Goal: Task Accomplishment & Management: Complete application form

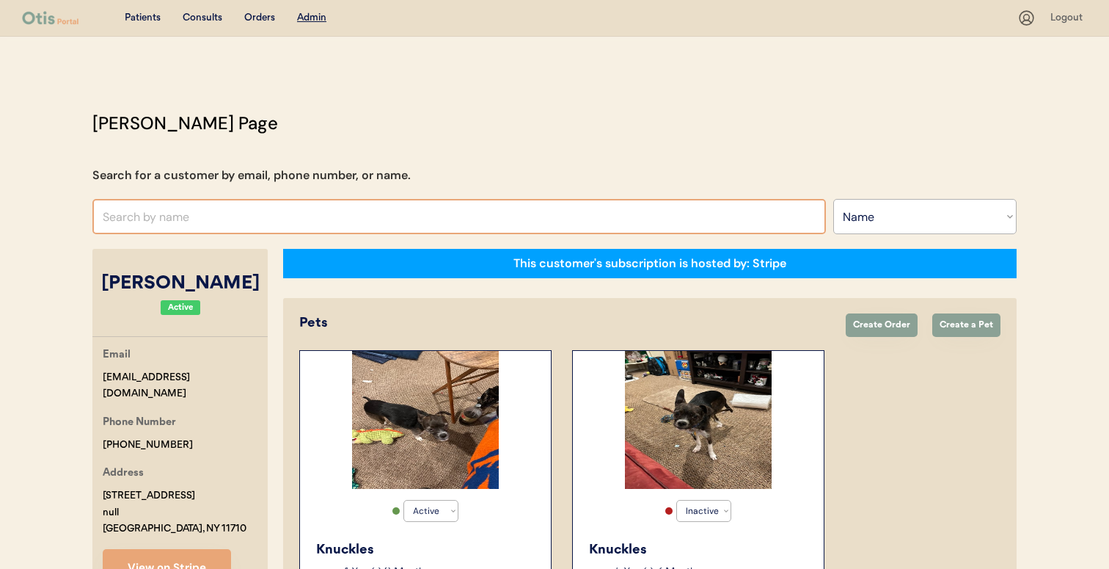
select select ""Name""
select select "true"
select select "false"
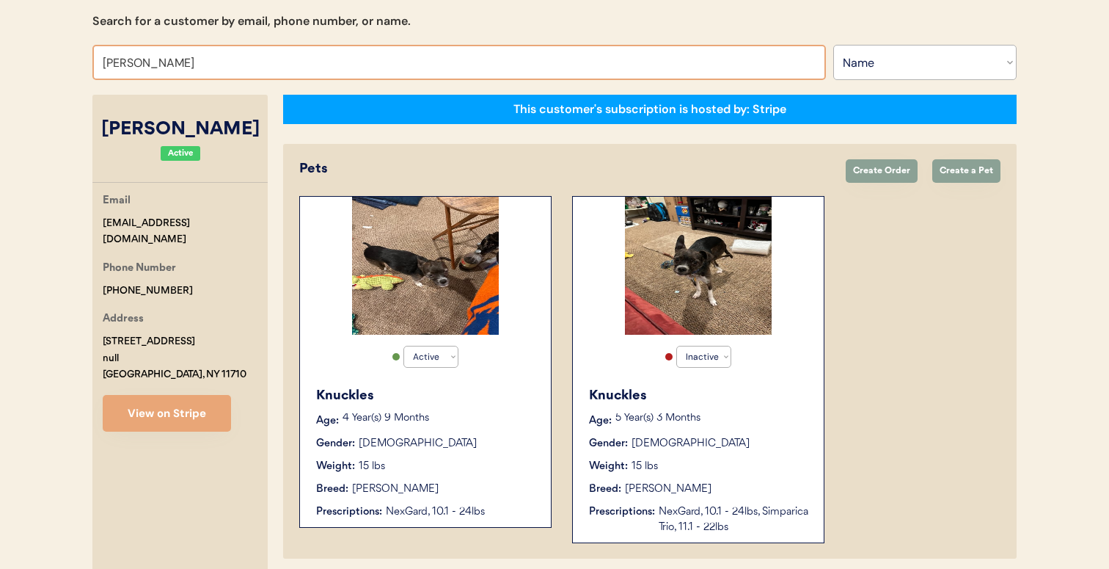
type input "TRACY CLAR"
type input "TRACY CLARry"
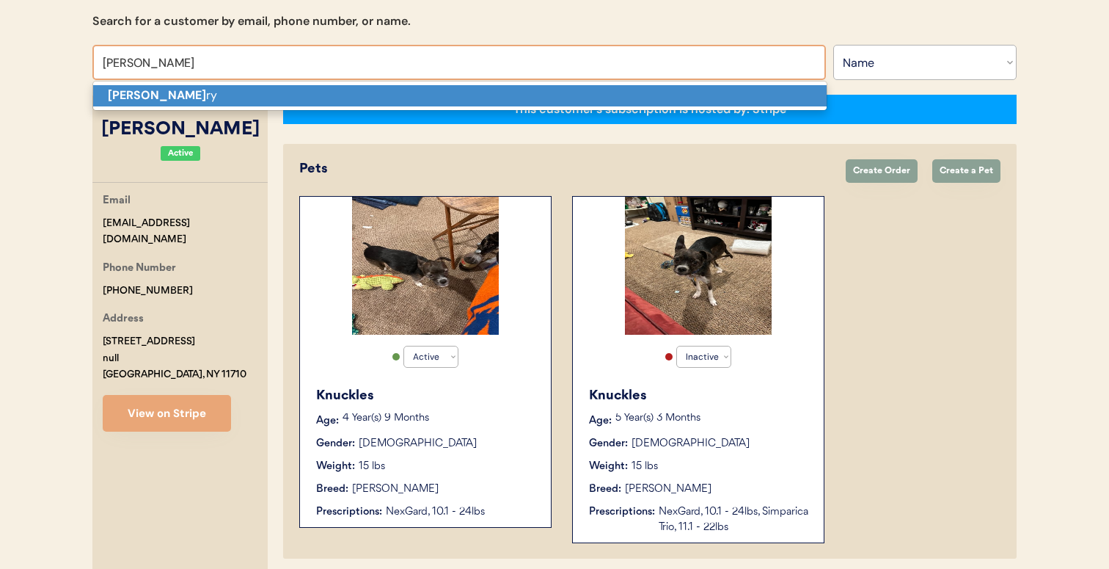
click at [323, 98] on p "Tracy Clar ry" at bounding box center [460, 95] width 734 height 21
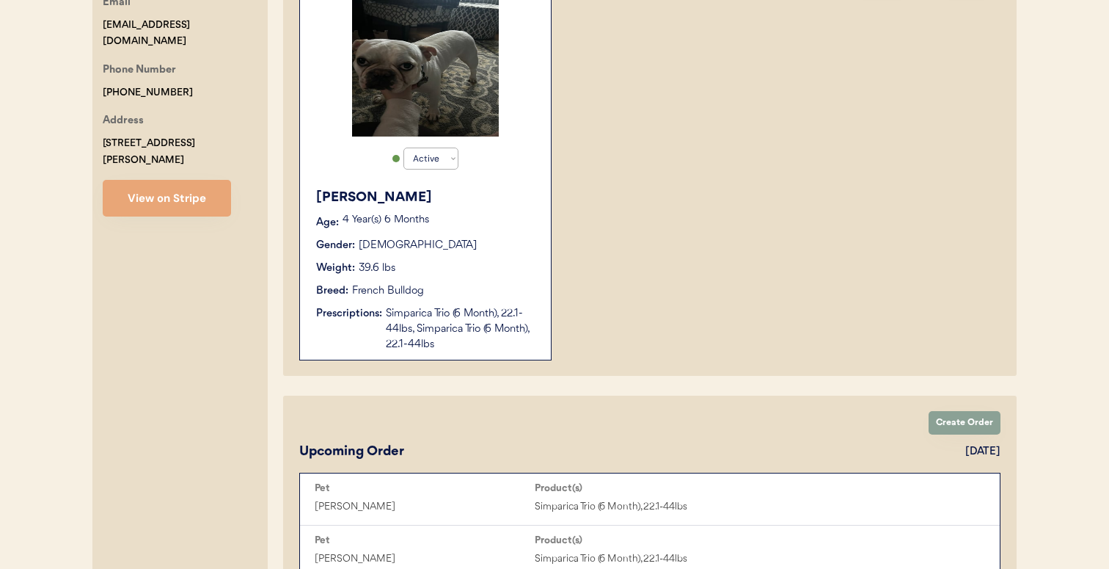
scroll to position [685, 0]
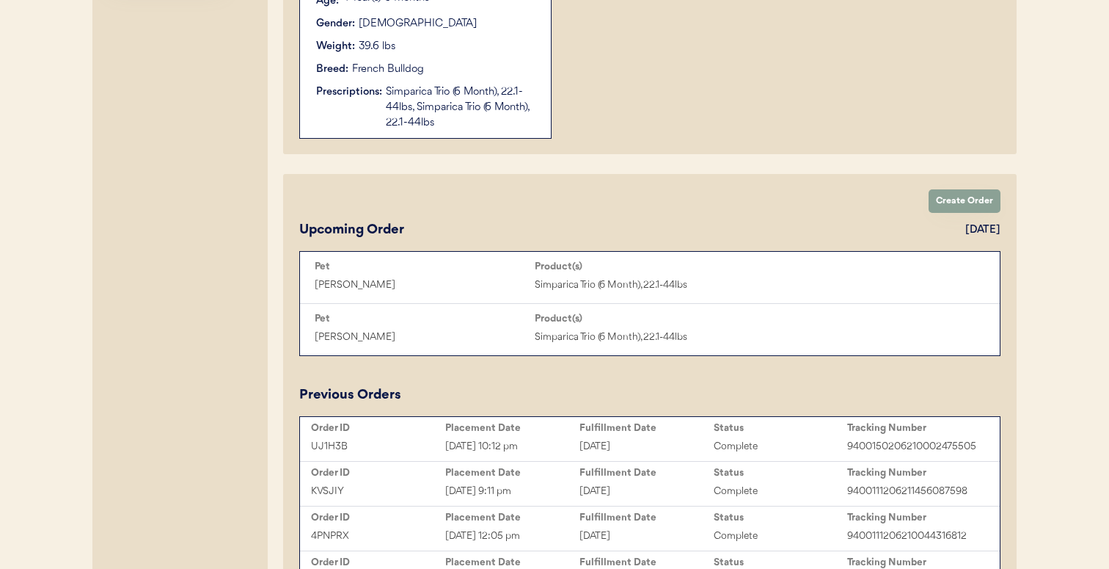
type input "Tracy Clarry"
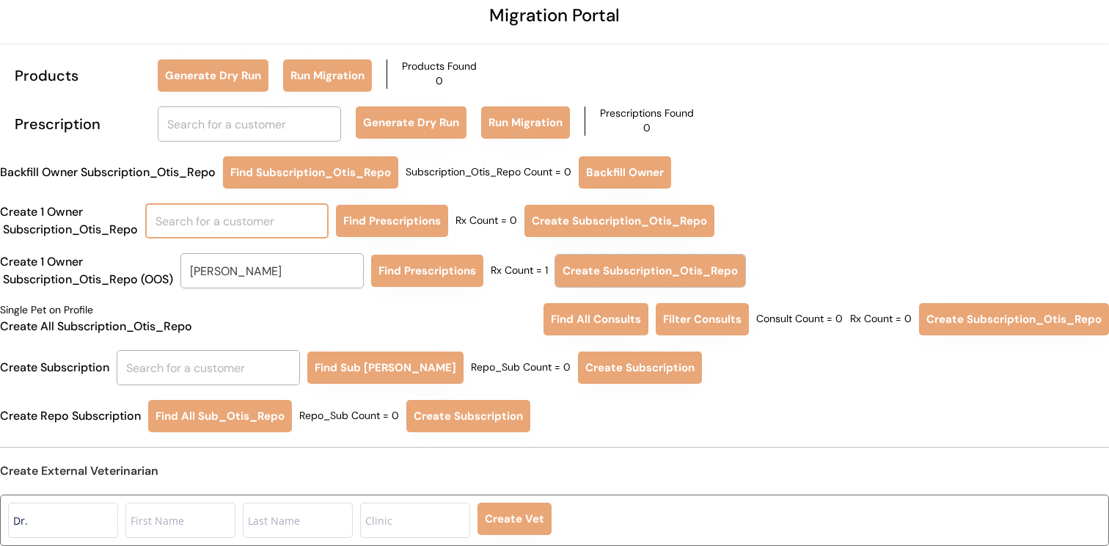
click at [242, 221] on input "text" at bounding box center [236, 220] width 183 height 35
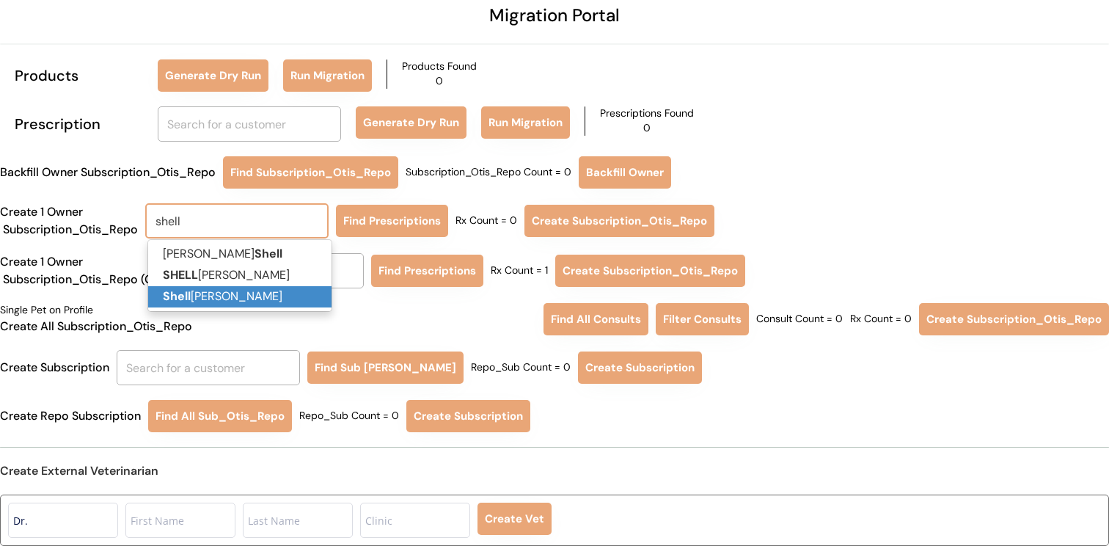
click at [225, 295] on p "Shell ey Morris" at bounding box center [239, 296] width 183 height 21
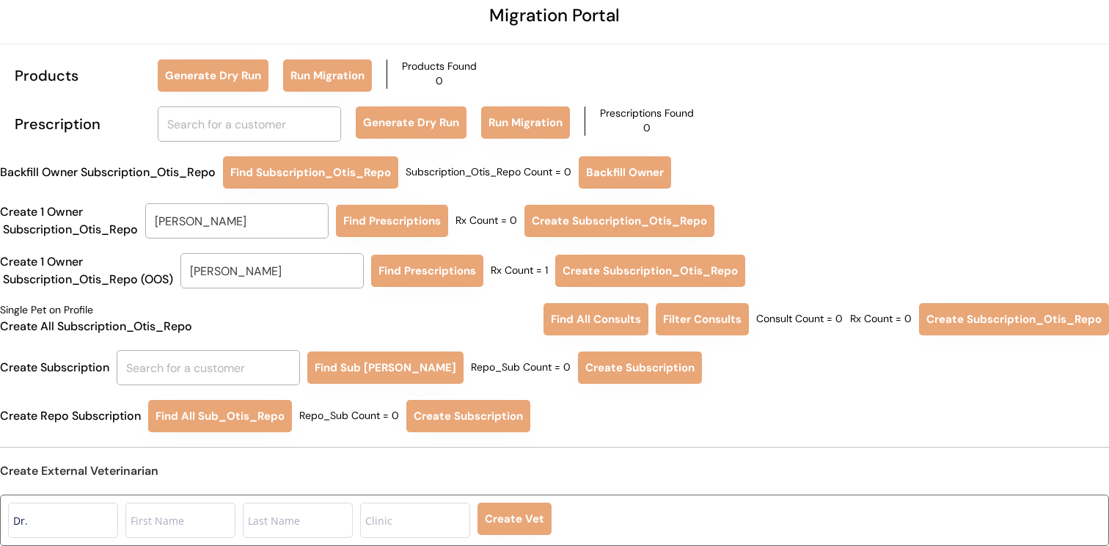
type input "Shelley Morris"
click at [398, 241] on div "Migration Portal Products Generate Dry Run Run Migration Products Found 0 Presc…" at bounding box center [554, 237] width 1109 height 617
click at [399, 231] on button "Find Prescriptions" at bounding box center [392, 221] width 112 height 32
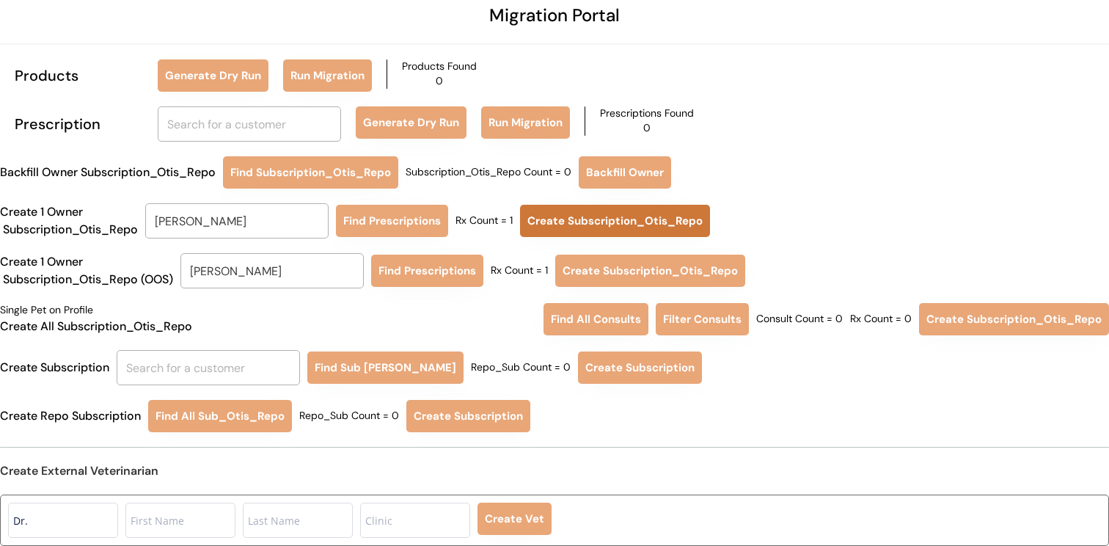
click at [583, 222] on button "Create Subscription_Otis_Repo" at bounding box center [615, 221] width 190 height 32
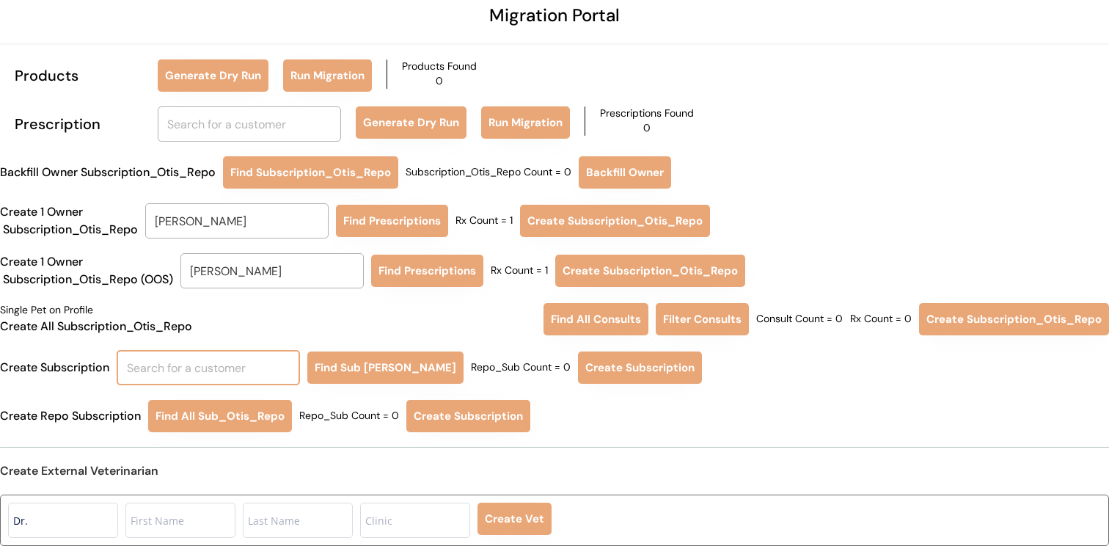
click at [252, 371] on input "text" at bounding box center [208, 367] width 183 height 35
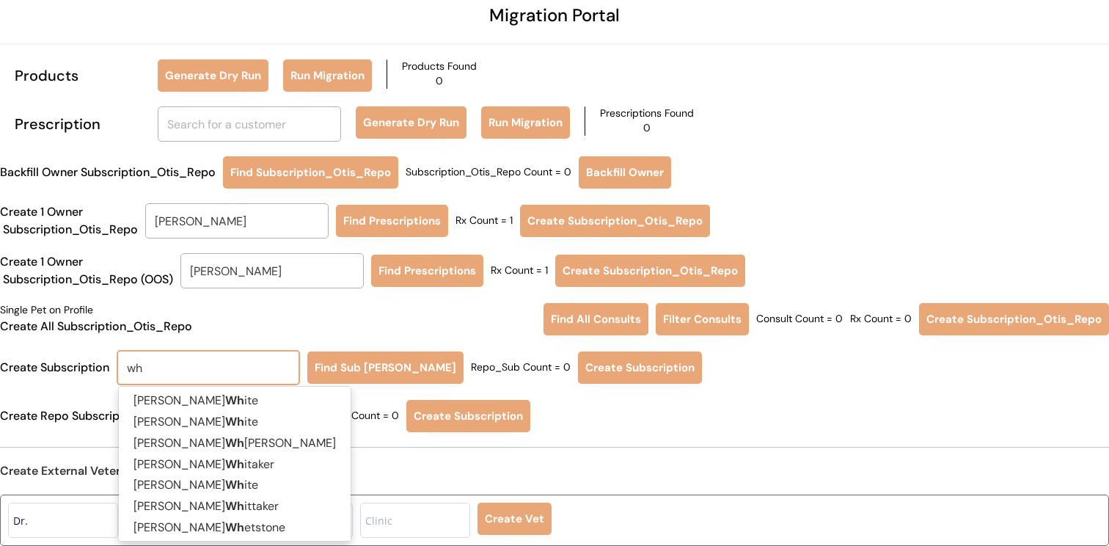
type input "w"
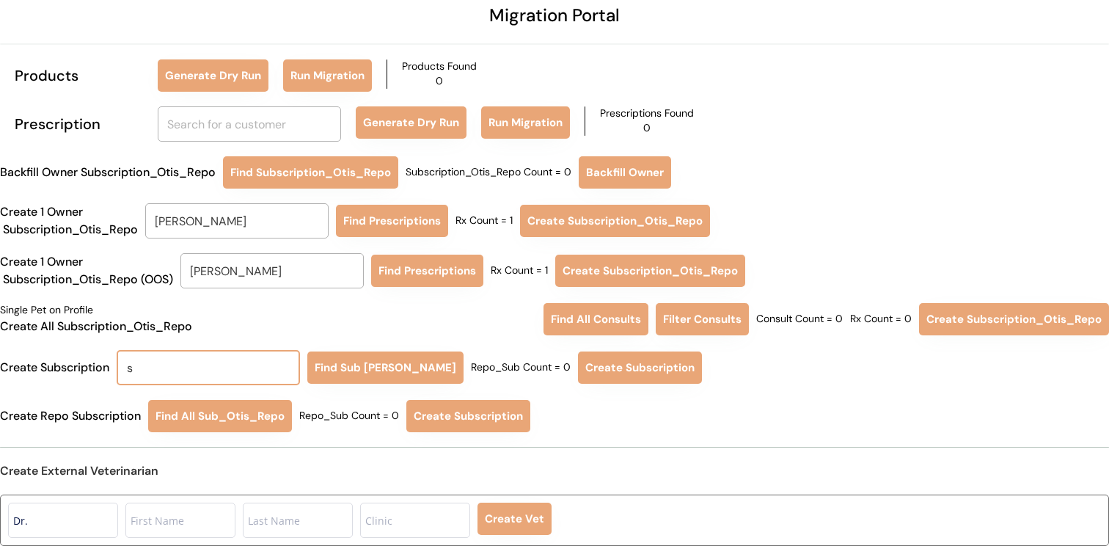
type input "sh"
type input "sheila Hall Borrelli"
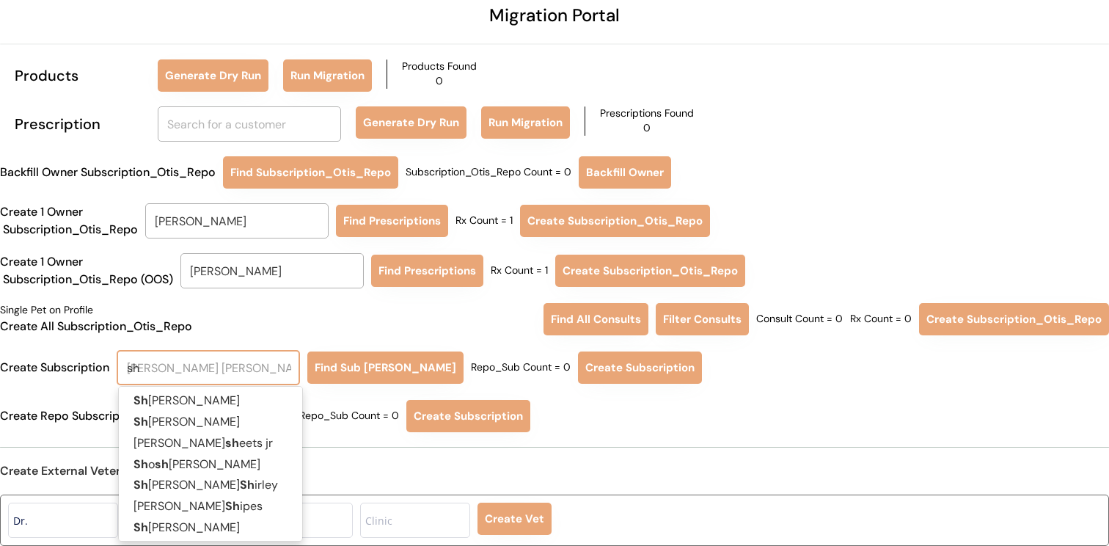
type input "she"
type input "shelley Morris"
type input "shel"
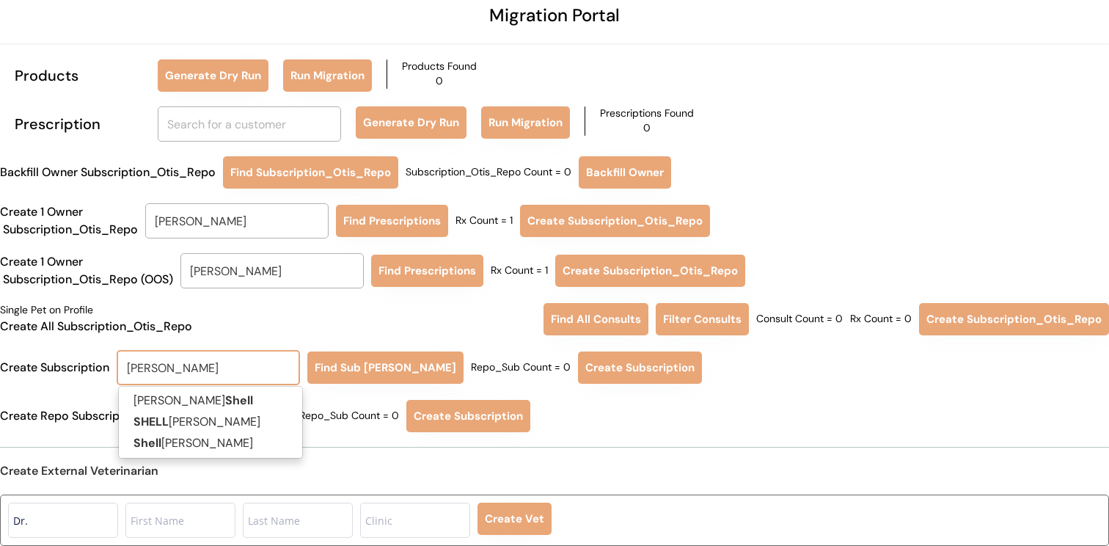
type input "shelley"
type input "shelley Huffman"
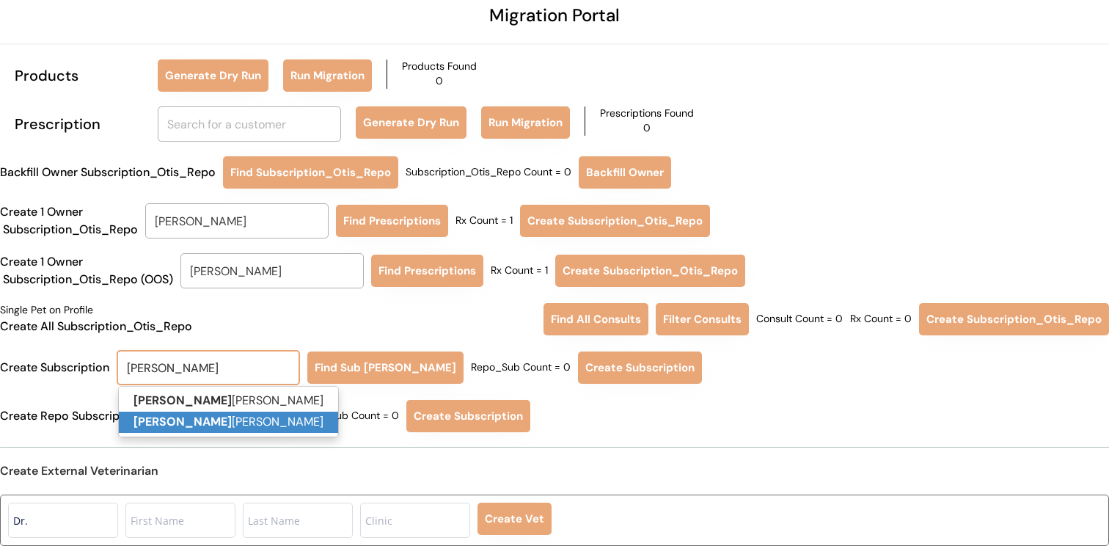
click at [249, 426] on p "Shelley Morris" at bounding box center [228, 422] width 219 height 21
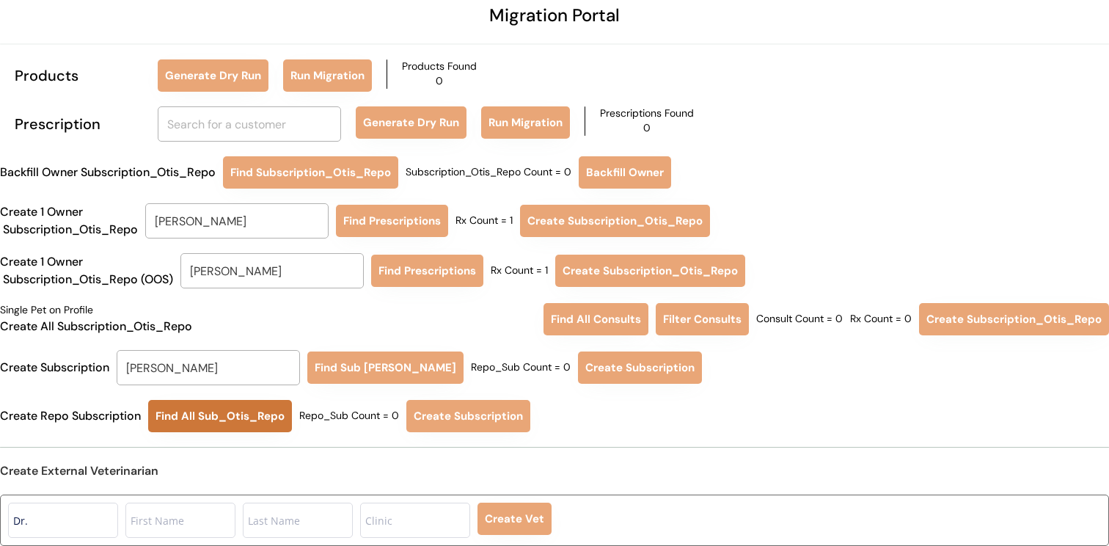
type input "Shelley Morris"
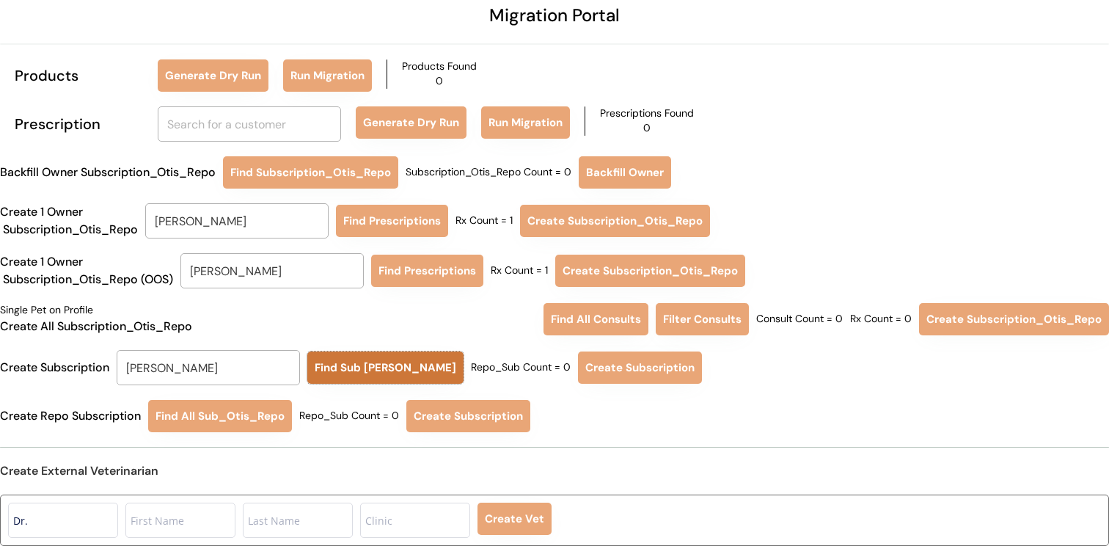
click at [349, 376] on button "Find Sub Otis Repo" at bounding box center [385, 367] width 156 height 32
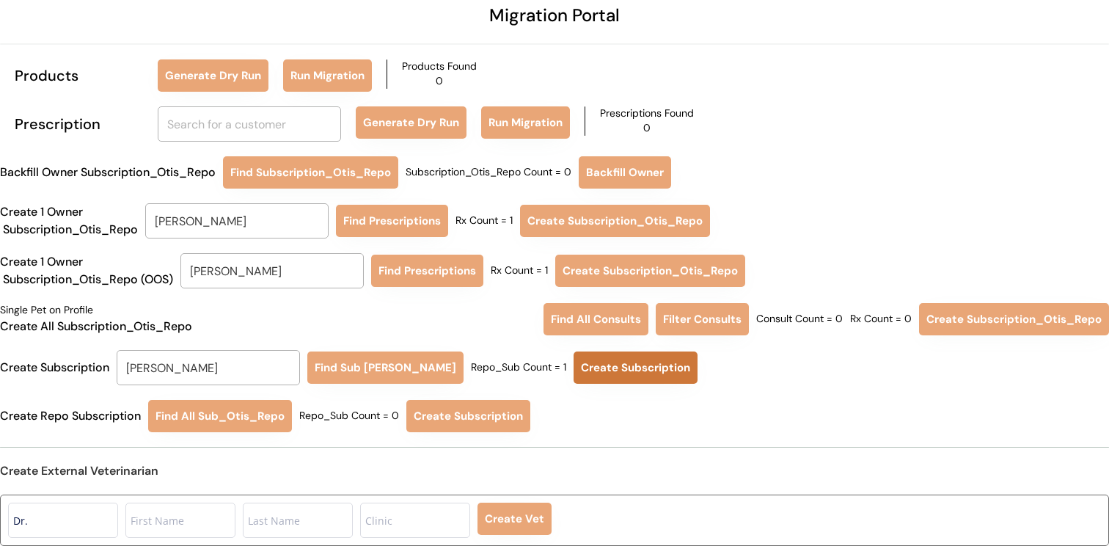
click at [574, 376] on button "Create Subscription" at bounding box center [636, 367] width 124 height 32
click at [234, 129] on input "text" at bounding box center [249, 123] width 183 height 35
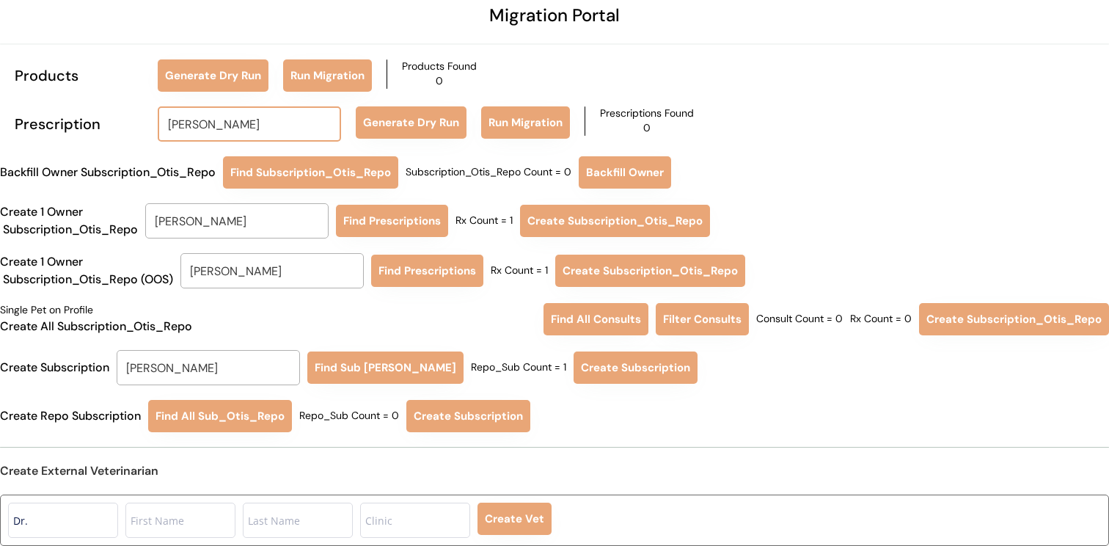
type input "ALBERT"
type input "ALBERT Wade"
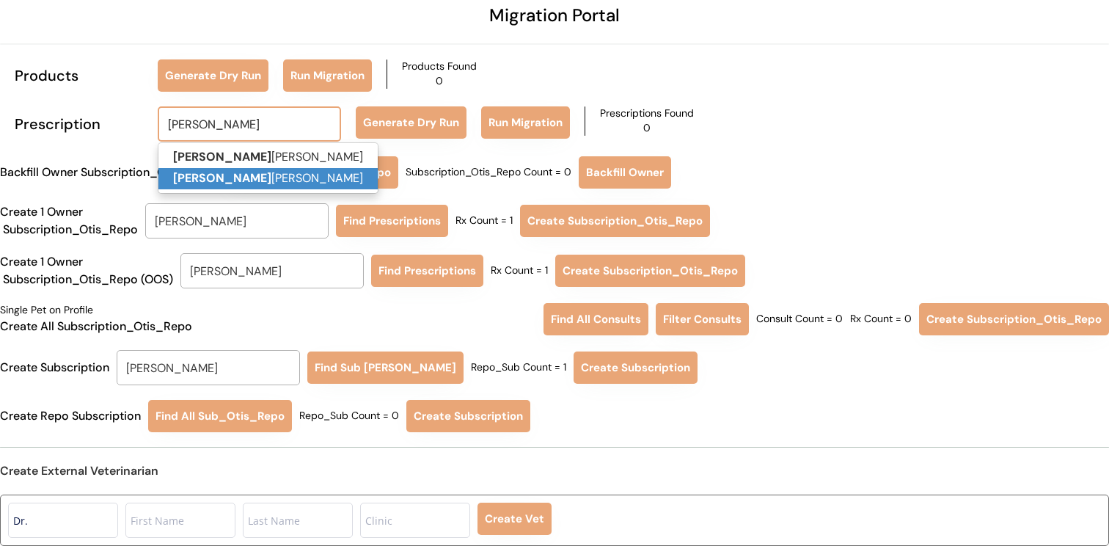
click at [244, 185] on p "Albert Delgado" at bounding box center [267, 178] width 219 height 21
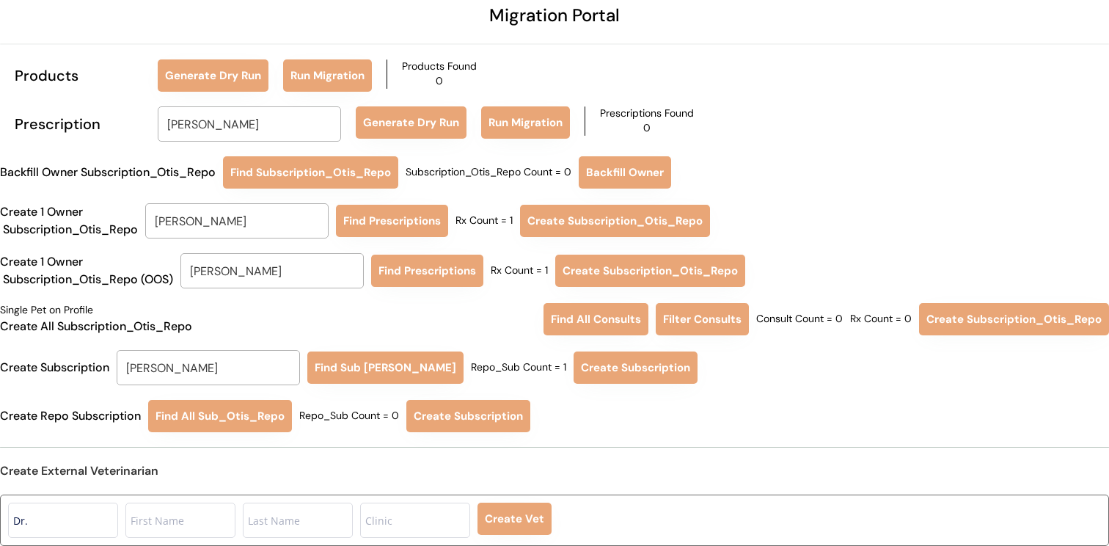
type input "Albert Delgado"
click at [382, 128] on button "Generate Dry Run" at bounding box center [411, 122] width 111 height 32
click at [523, 136] on button "Run Migration" at bounding box center [525, 122] width 89 height 32
click at [223, 369] on input "Shelley Morris" at bounding box center [208, 367] width 183 height 35
type input "ALBER"
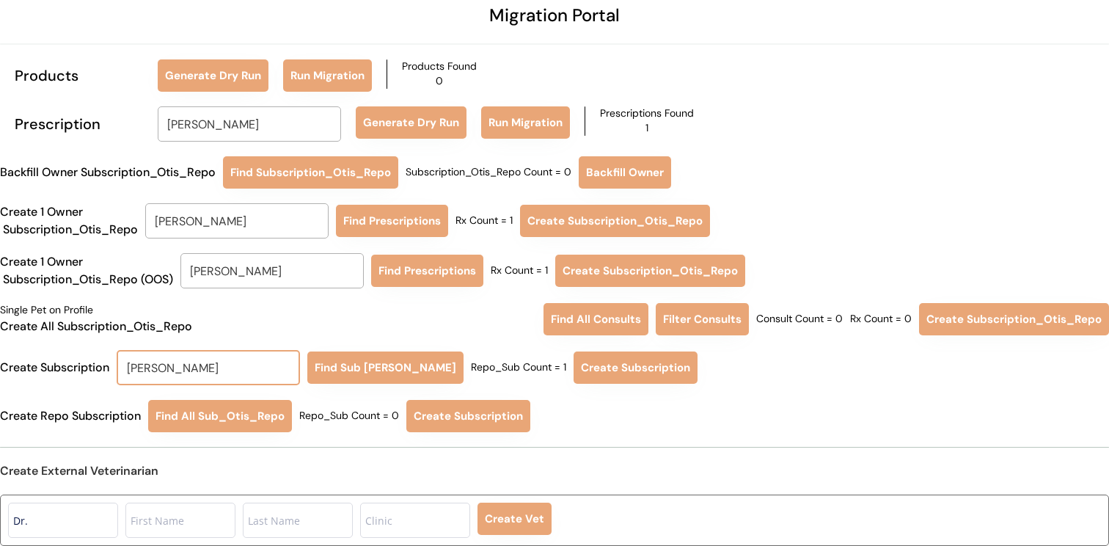
type input "ALBERt Wade"
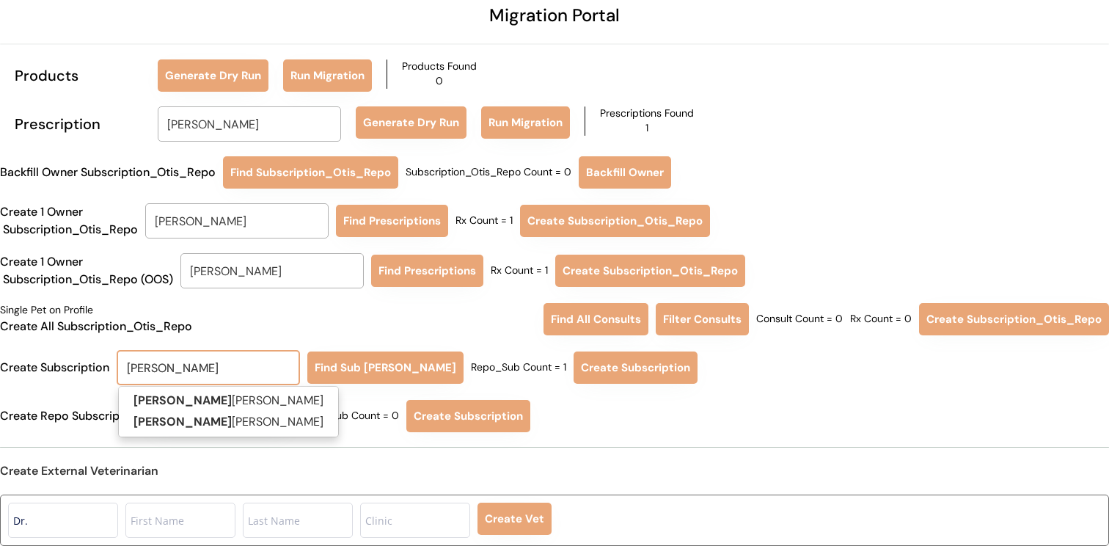
type input "ALBERT"
type input "ALBERT Wade"
type input "ALBERT"
click at [225, 424] on p "Albert Delgado" at bounding box center [228, 422] width 219 height 21
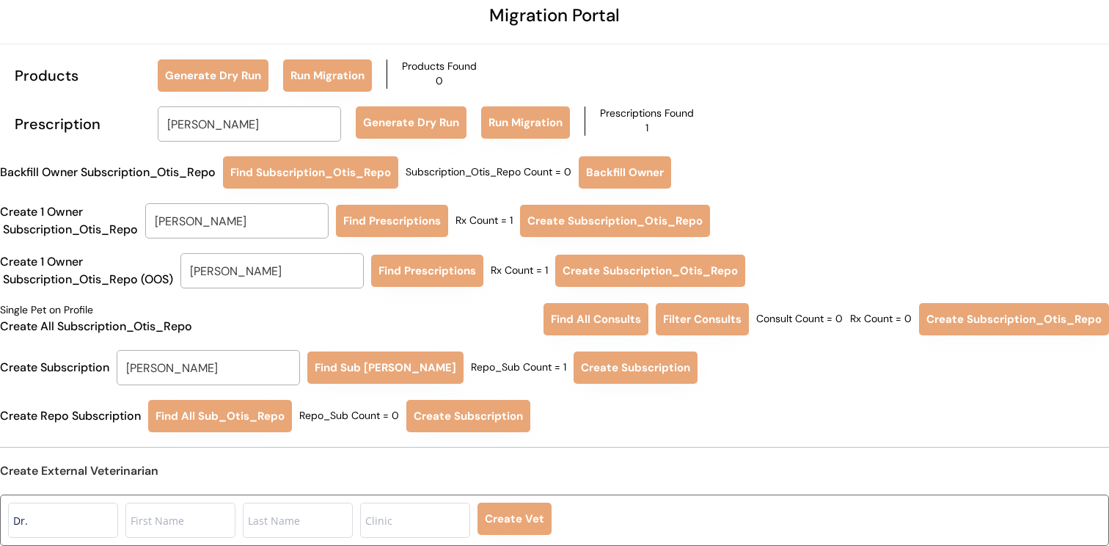
type input "Albert Delgado"
click at [352, 368] on button "Find Sub Otis Repo" at bounding box center [385, 367] width 156 height 32
click at [586, 371] on button "Create Subscription" at bounding box center [636, 367] width 124 height 32
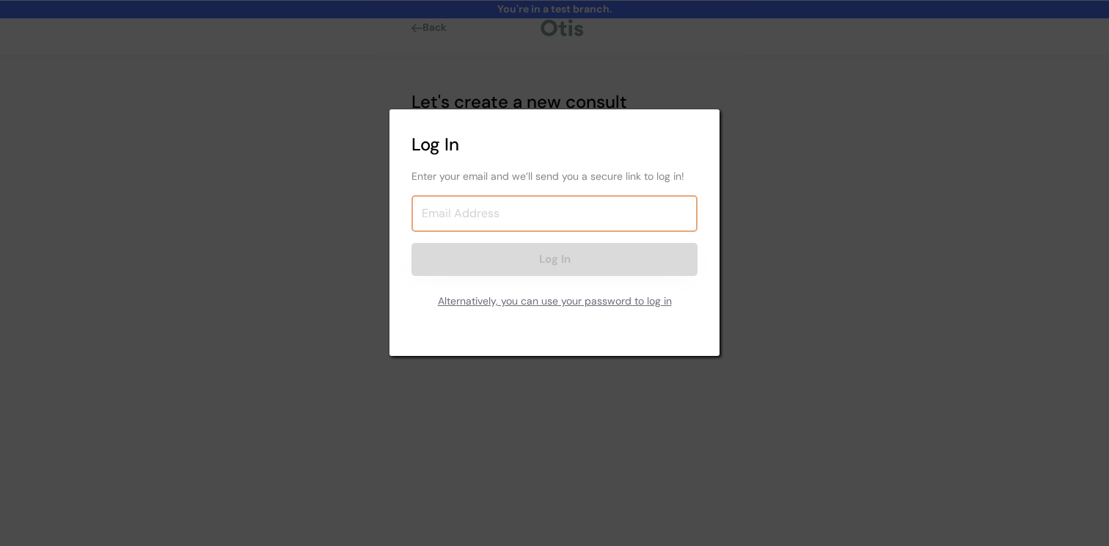
click at [489, 202] on input "email" at bounding box center [555, 213] width 286 height 37
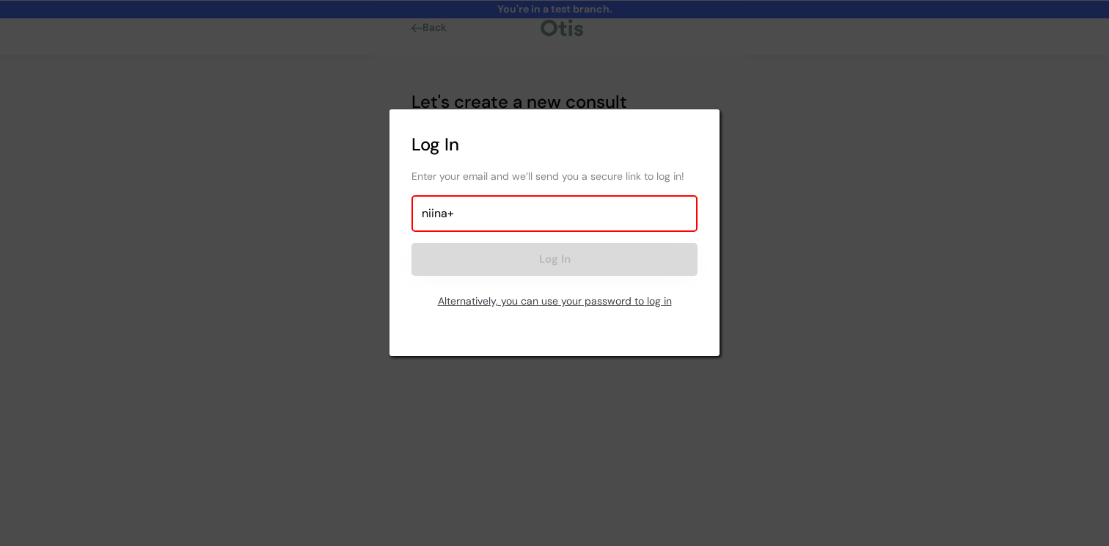
type input "niina+"
click at [481, 301] on div "Alternatively, you can use your password to log in" at bounding box center [555, 301] width 286 height 29
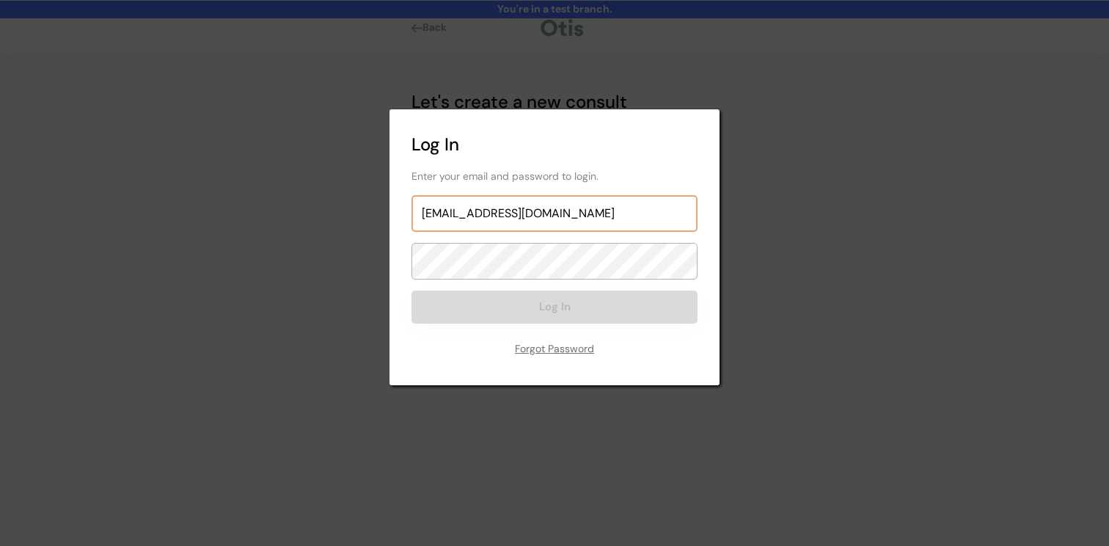
click at [489, 216] on input "niina+doffy2@otisforpets.com" at bounding box center [555, 213] width 286 height 37
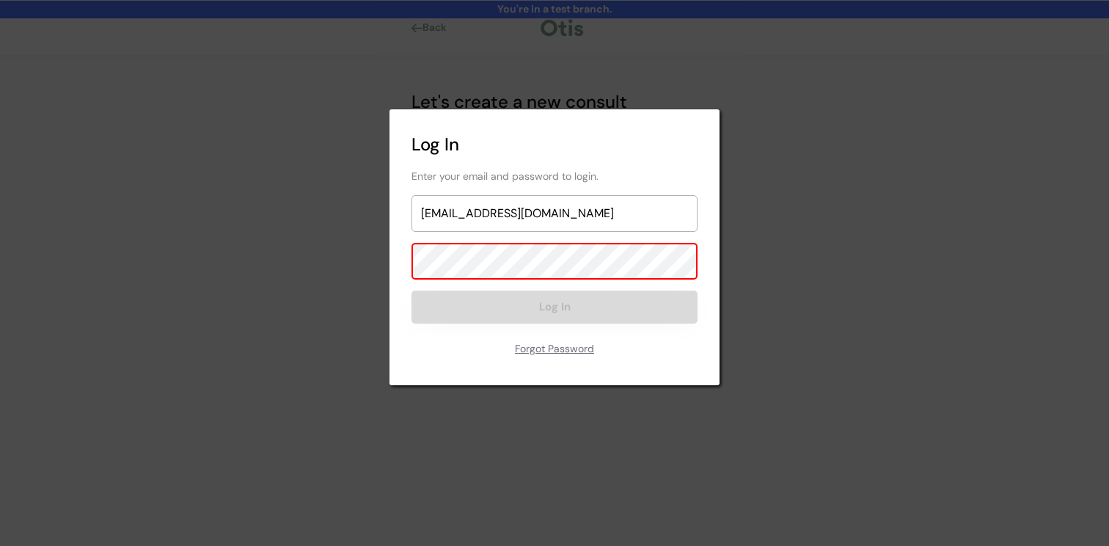
click at [486, 285] on div "Log In Enter your email and password to login. niina+doffy2@otisforpets.com Log…" at bounding box center [555, 247] width 330 height 277
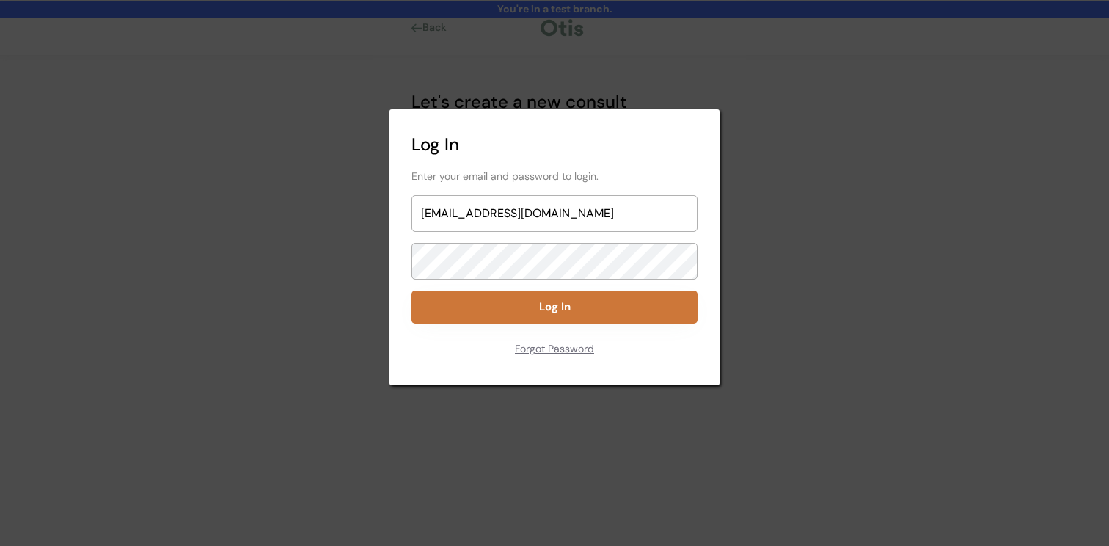
click at [486, 302] on button "Log In" at bounding box center [555, 307] width 286 height 33
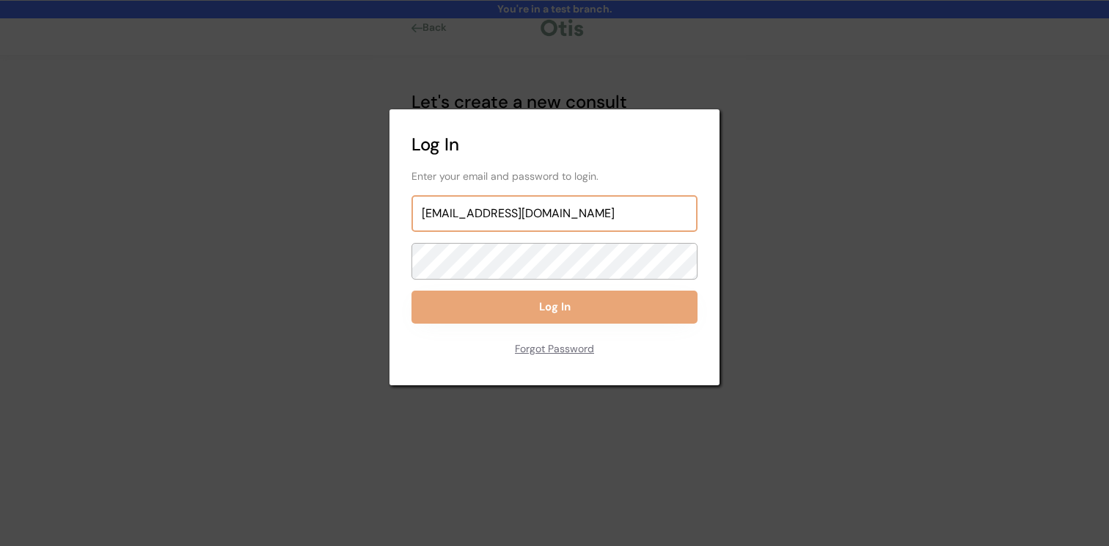
click at [590, 217] on input "niina+doffy2@otisforpets.com" at bounding box center [555, 213] width 286 height 37
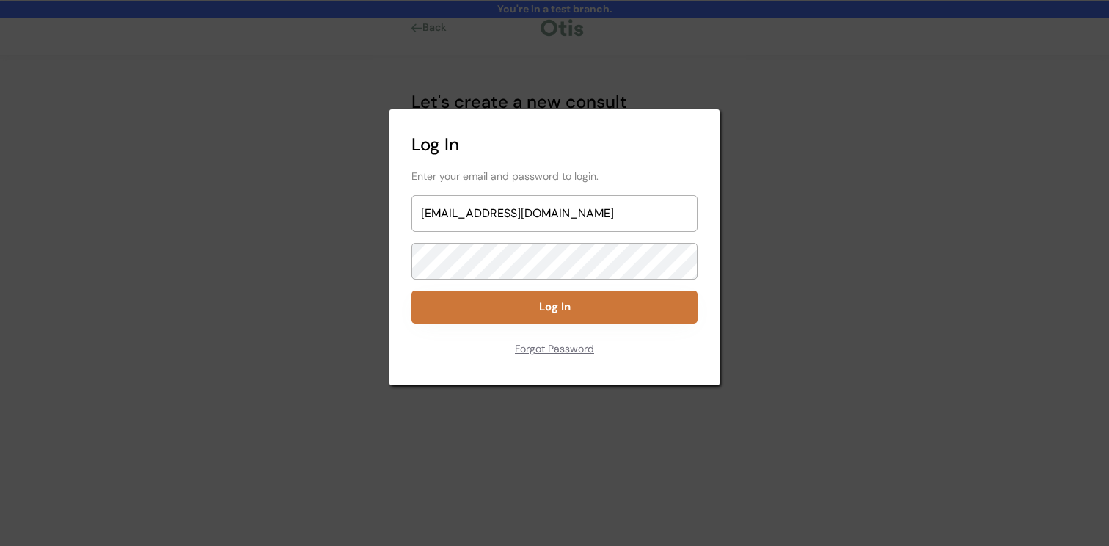
click at [573, 302] on button "Log In" at bounding box center [555, 307] width 286 height 33
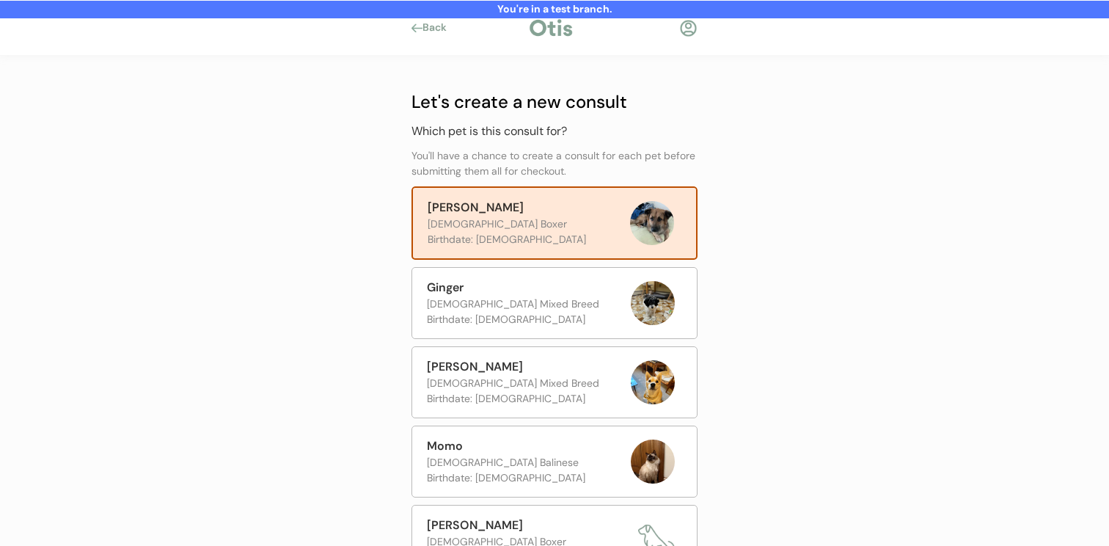
click at [691, 32] on div at bounding box center [688, 28] width 18 height 18
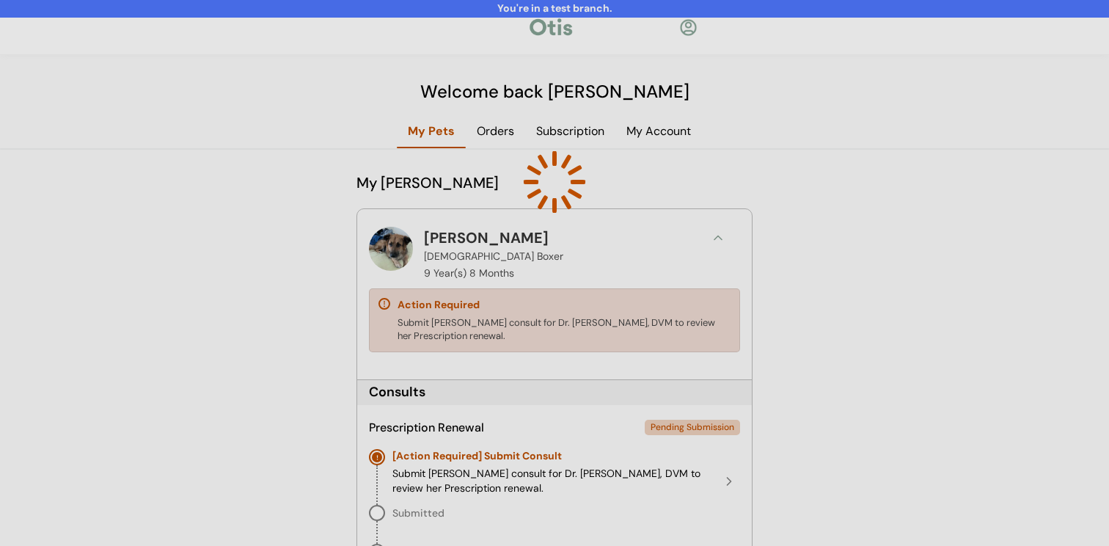
click at [718, 234] on div at bounding box center [554, 273] width 1109 height 546
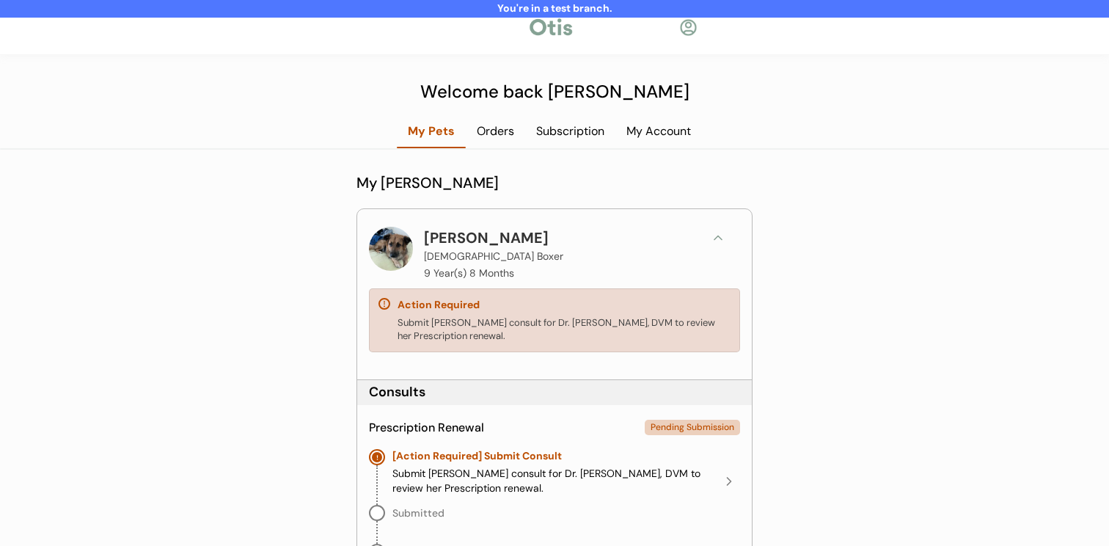
click at [720, 231] on icon at bounding box center [718, 237] width 15 height 15
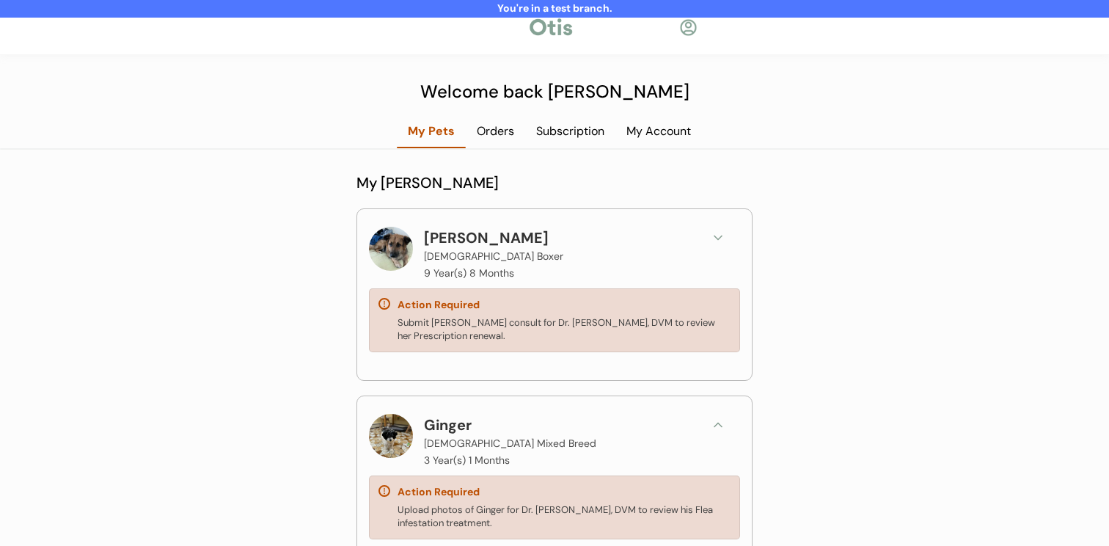
click at [727, 418] on button at bounding box center [718, 425] width 22 height 22
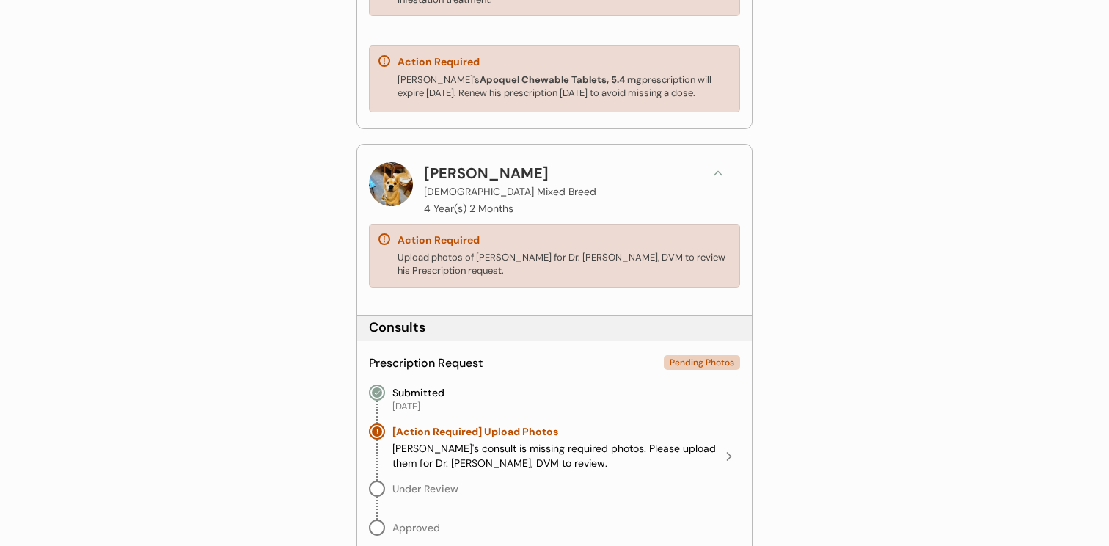
click at [714, 164] on button at bounding box center [718, 173] width 22 height 22
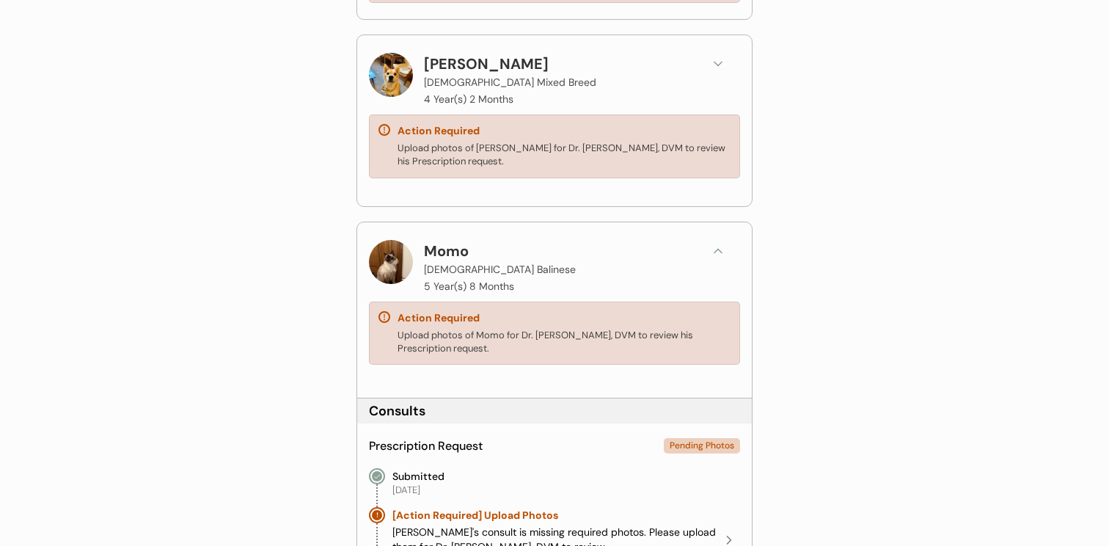
click at [724, 244] on icon at bounding box center [718, 251] width 15 height 15
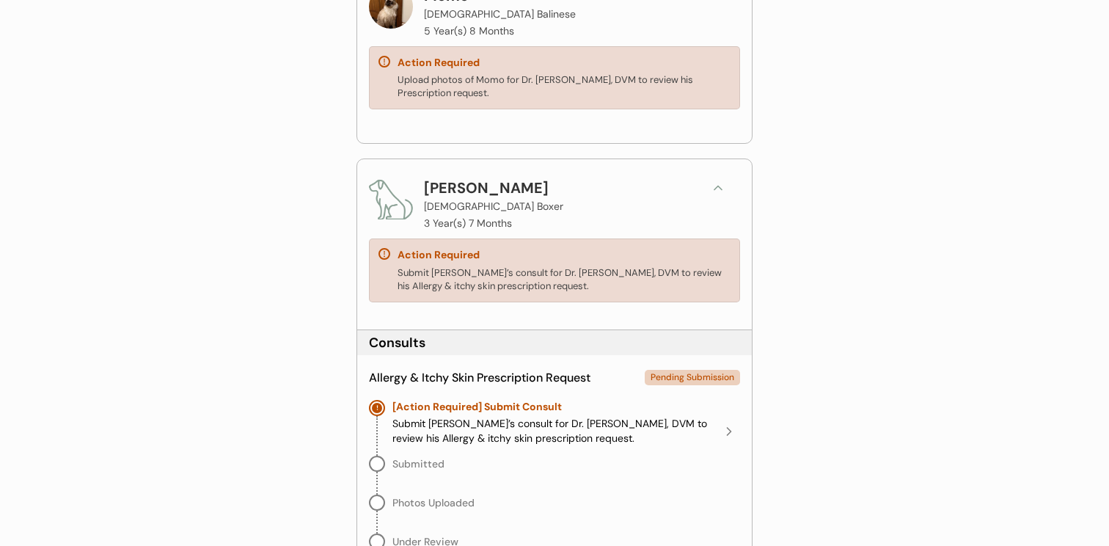
scroll to position [904, 0]
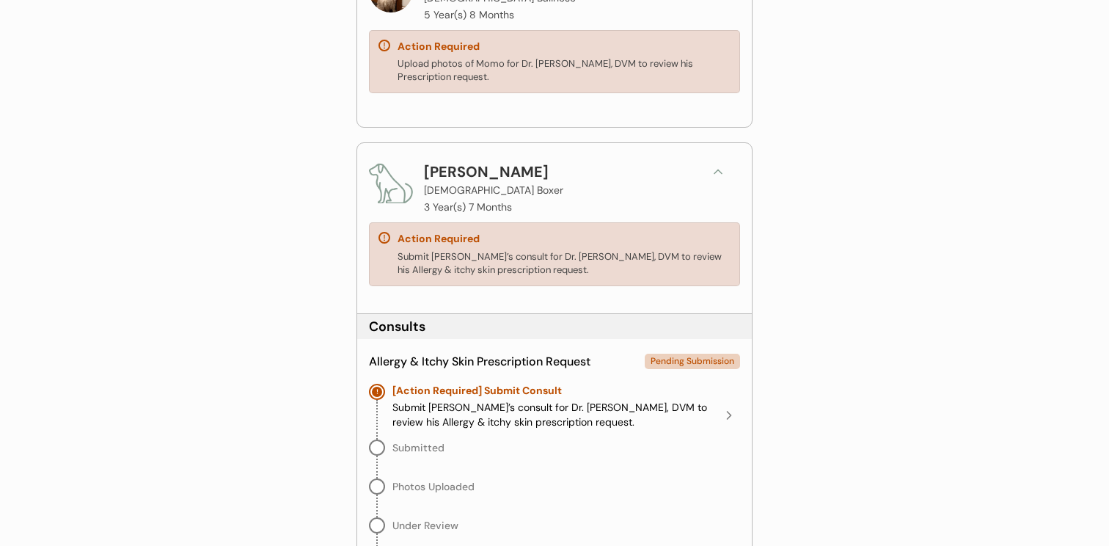
click at [720, 166] on icon at bounding box center [718, 171] width 15 height 15
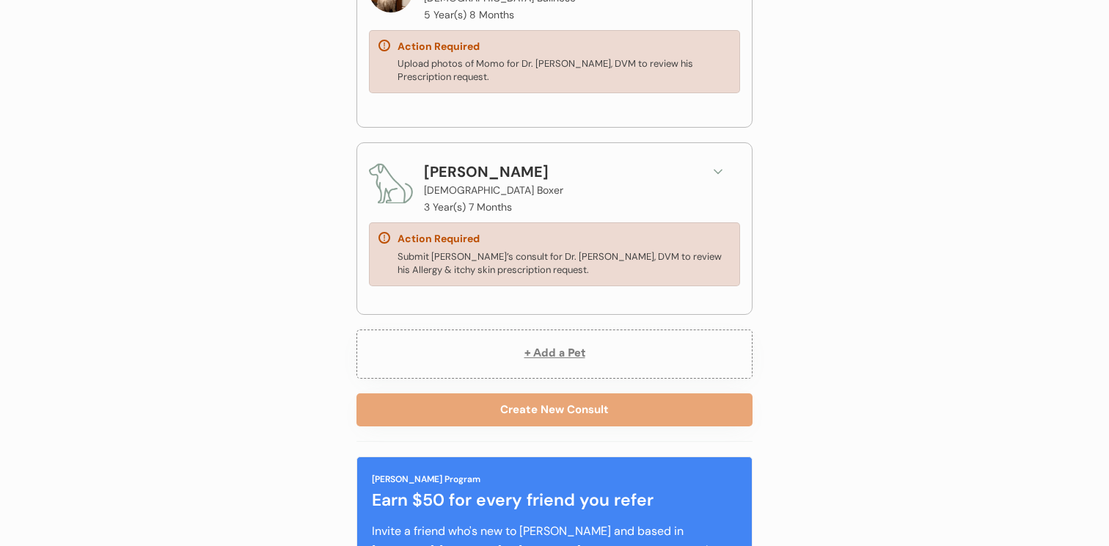
click at [654, 357] on button "+ Add a Pet" at bounding box center [555, 353] width 396 height 49
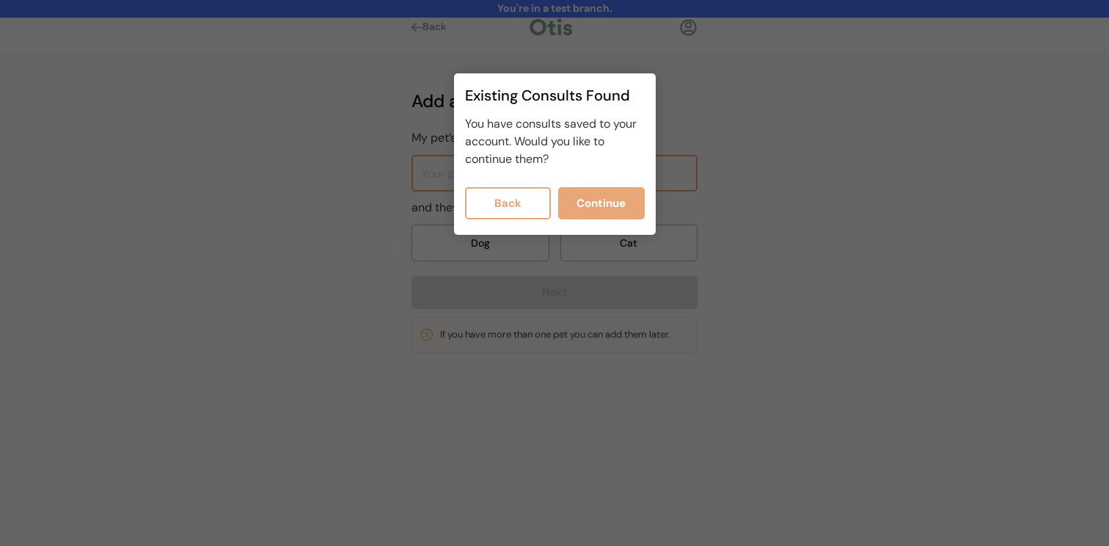
click at [557, 269] on div at bounding box center [554, 273] width 1109 height 546
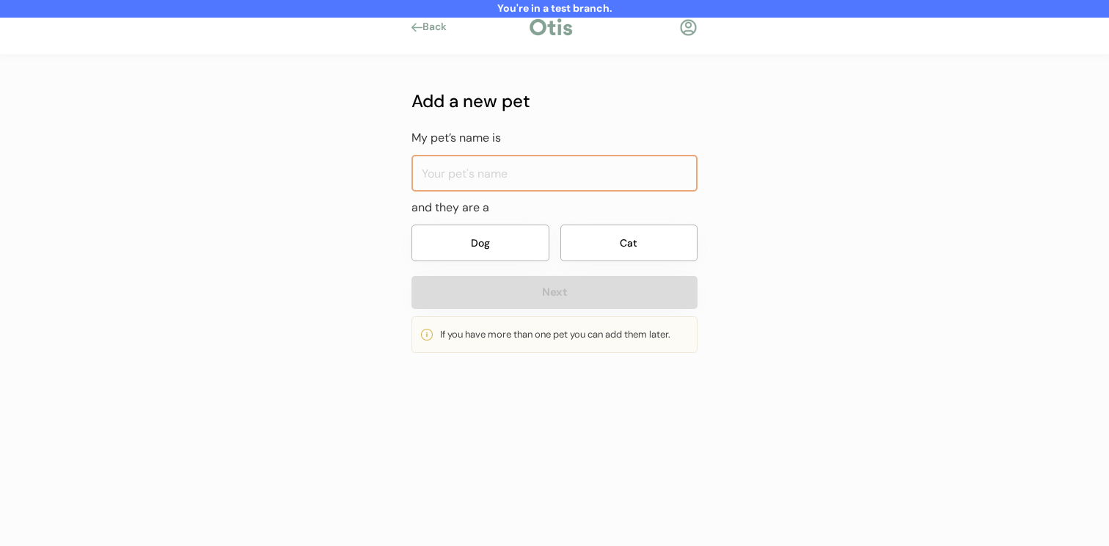
click at [532, 167] on input "input" at bounding box center [555, 173] width 286 height 37
type input "ff"
click at [511, 244] on button "Dog" at bounding box center [481, 243] width 138 height 37
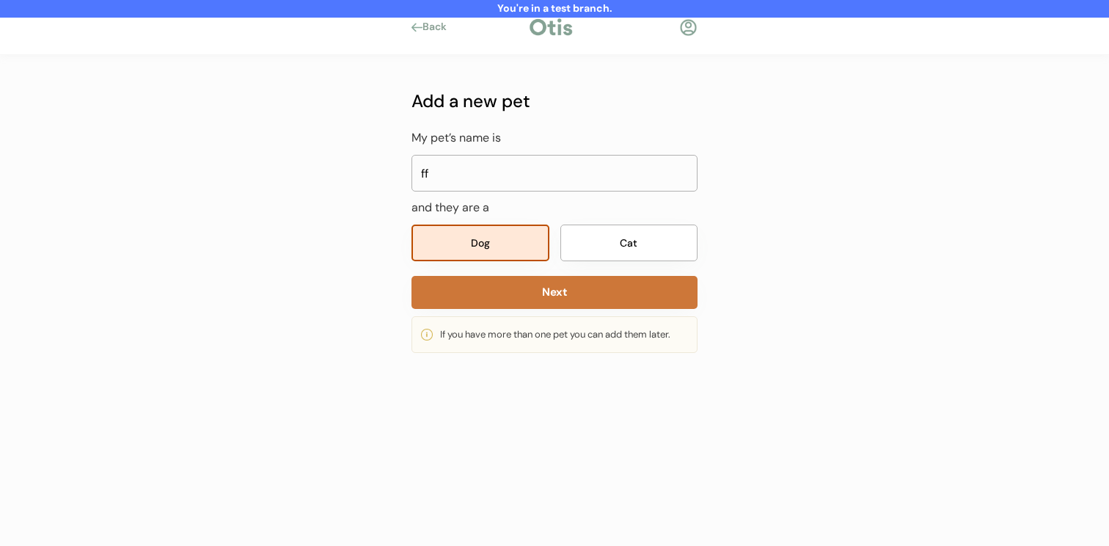
click at [513, 295] on button "Next" at bounding box center [555, 292] width 286 height 33
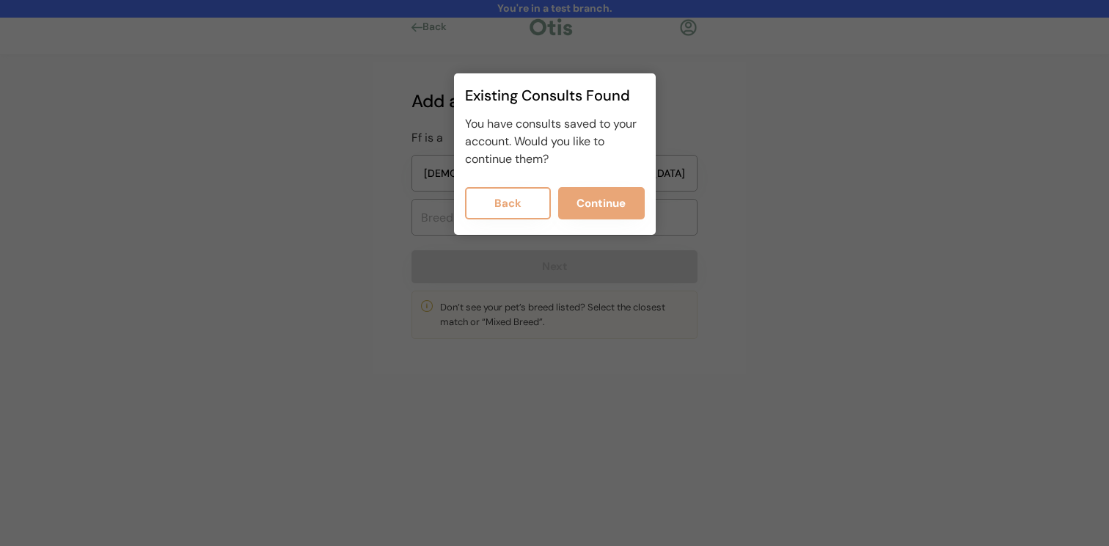
click at [531, 261] on div at bounding box center [554, 273] width 1109 height 546
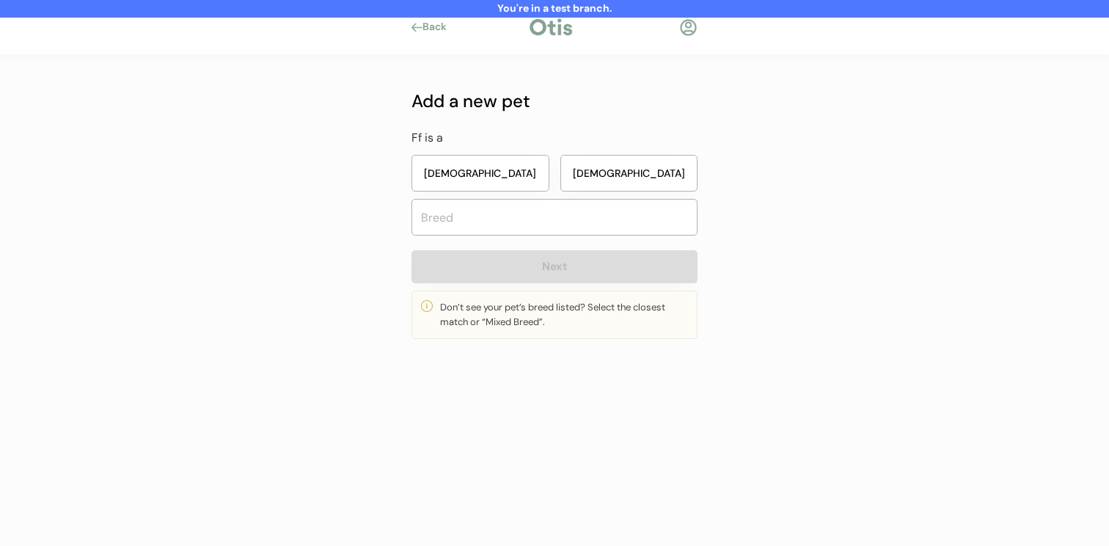
click at [529, 157] on button "[DEMOGRAPHIC_DATA]" at bounding box center [481, 173] width 138 height 37
click at [529, 219] on input "text" at bounding box center [555, 217] width 286 height 37
type input "mi"
type input "miniature Bull Terrier"
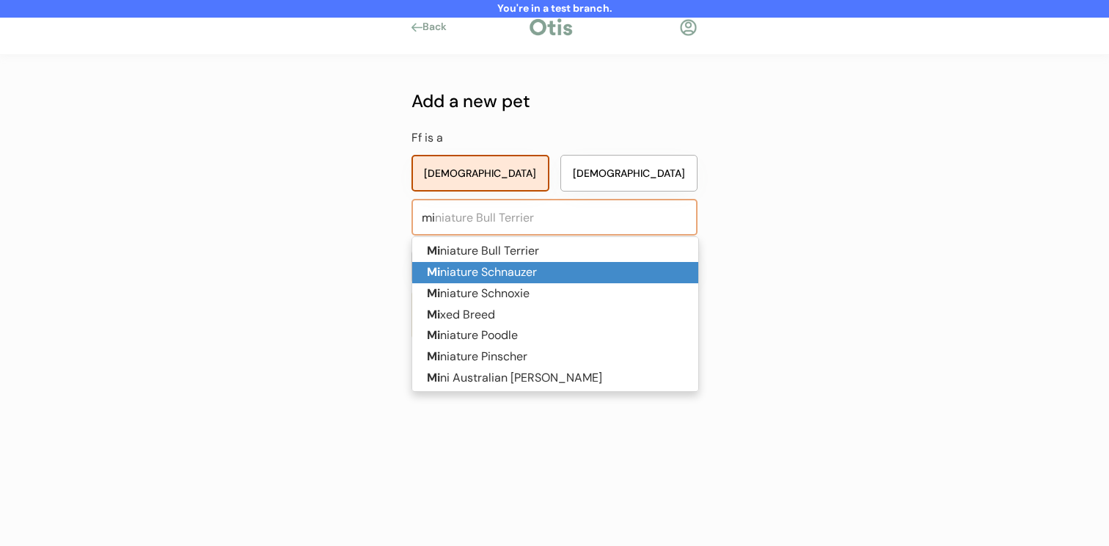
click at [522, 263] on p "Mi niature Schnauzer" at bounding box center [555, 272] width 286 height 21
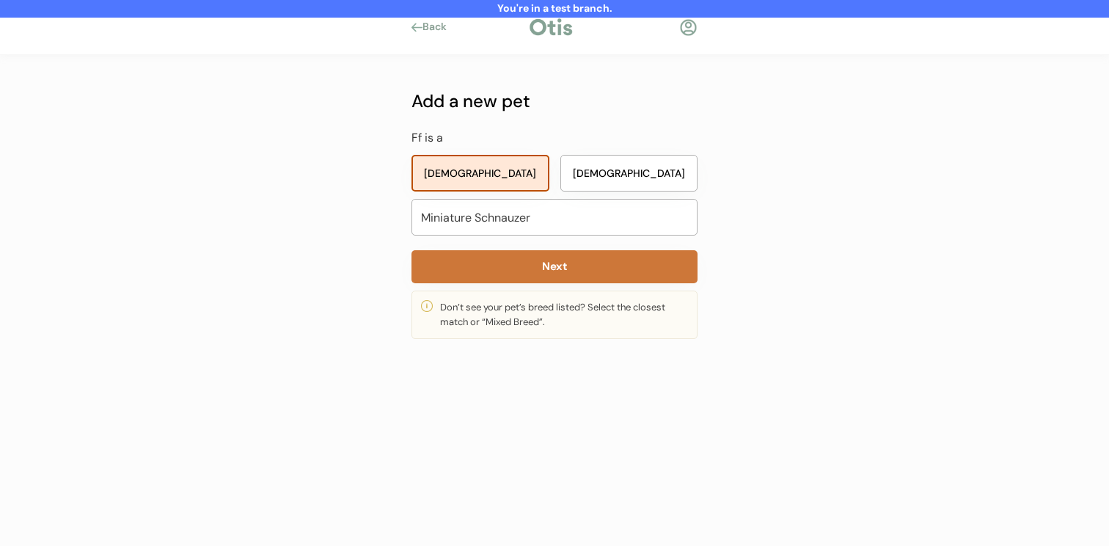
type input "Miniature Schnauzer"
click at [522, 281] on button "Next" at bounding box center [555, 266] width 286 height 33
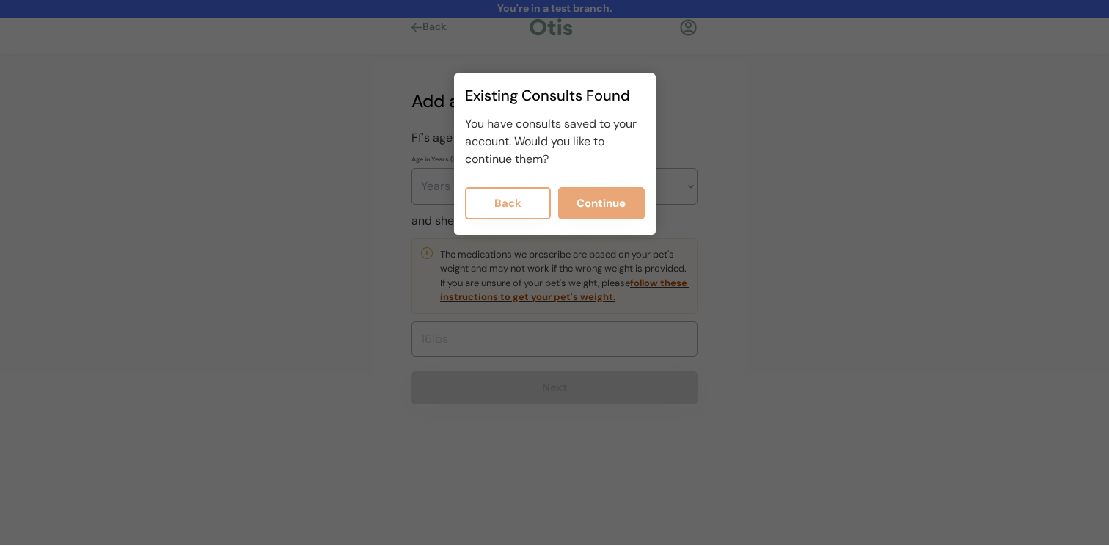
click at [522, 308] on div at bounding box center [554, 272] width 1109 height 546
